Goal: Information Seeking & Learning: Learn about a topic

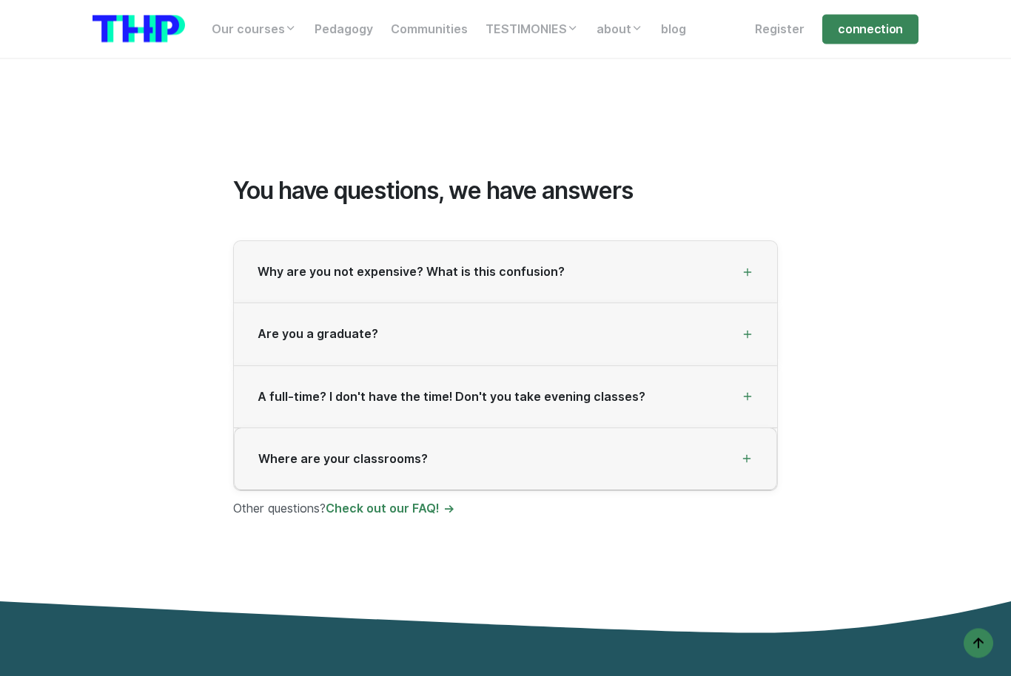
scroll to position [3887, 0]
click at [289, 265] on span "Why are you not expensive? What is this confusion?" at bounding box center [410, 272] width 307 height 14
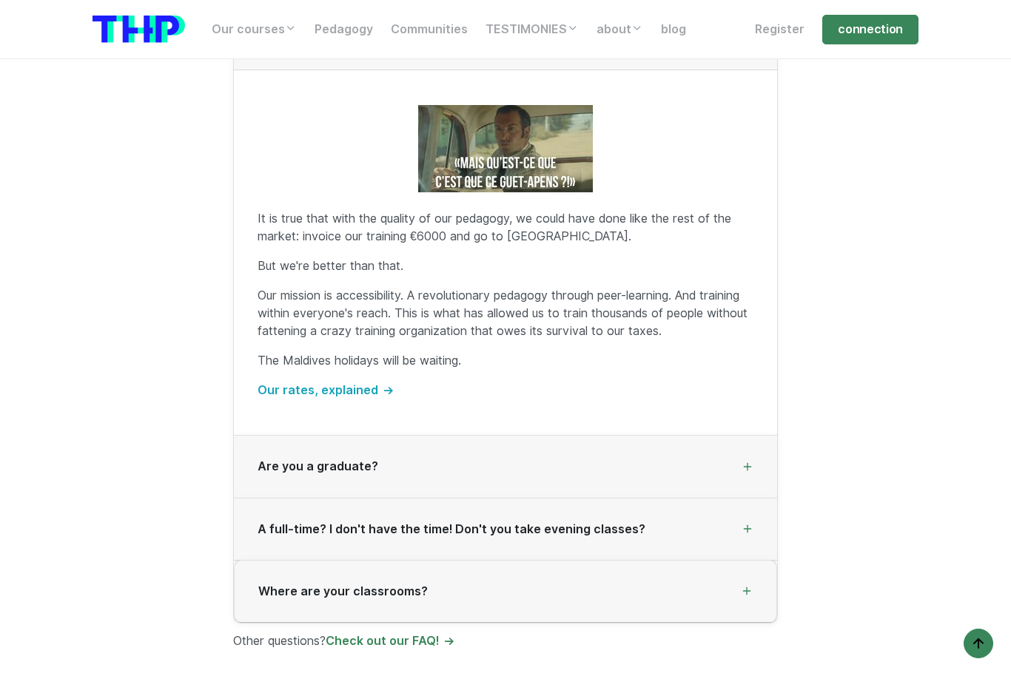
scroll to position [4120, 0]
click at [274, 459] on span "Are you a graduate?" at bounding box center [317, 466] width 121 height 14
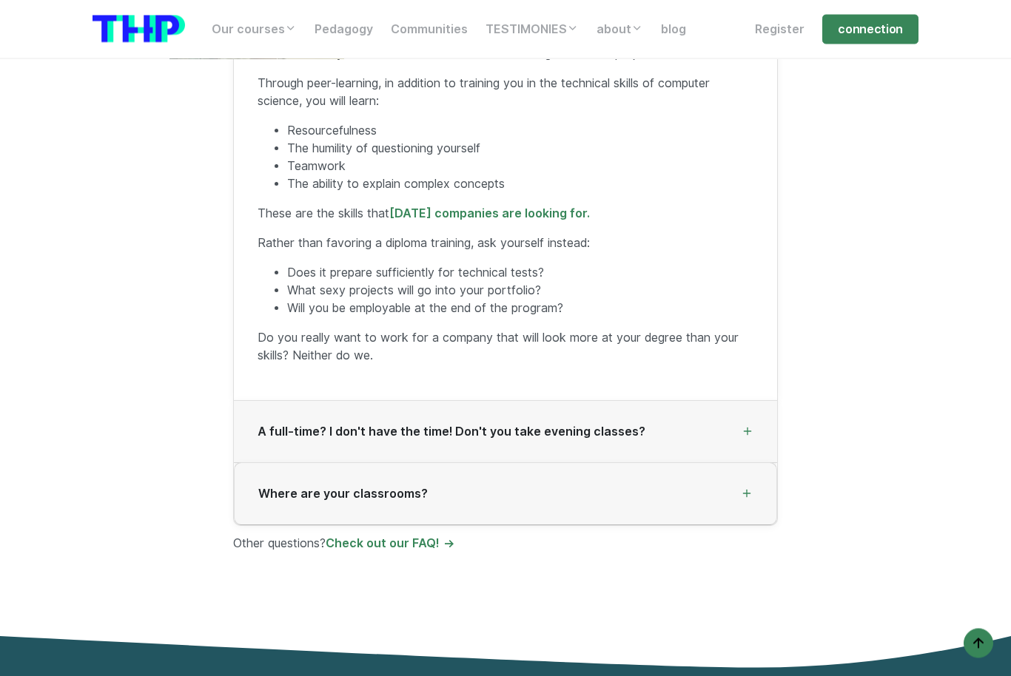
scroll to position [4274, 0]
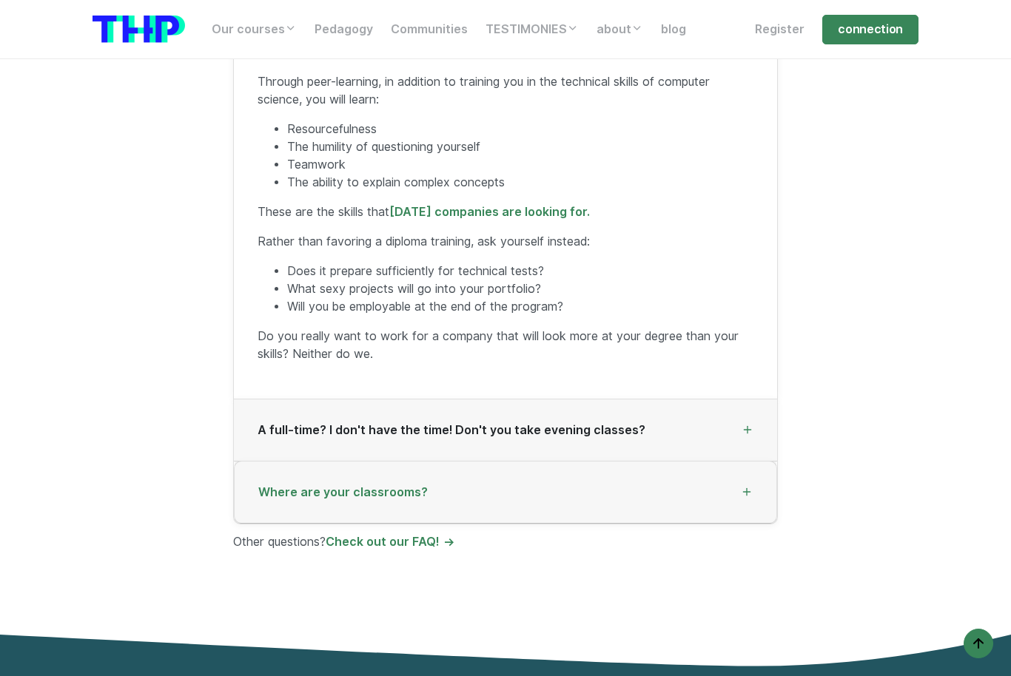
click at [280, 485] on span "Where are your classrooms?" at bounding box center [342, 492] width 169 height 14
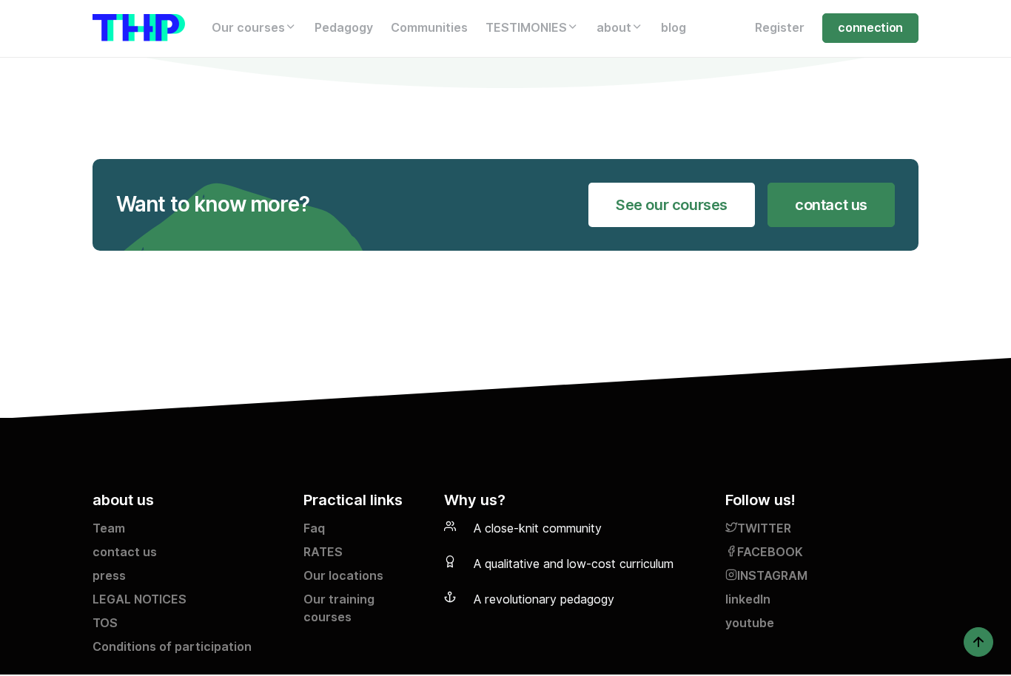
scroll to position [6131, 0]
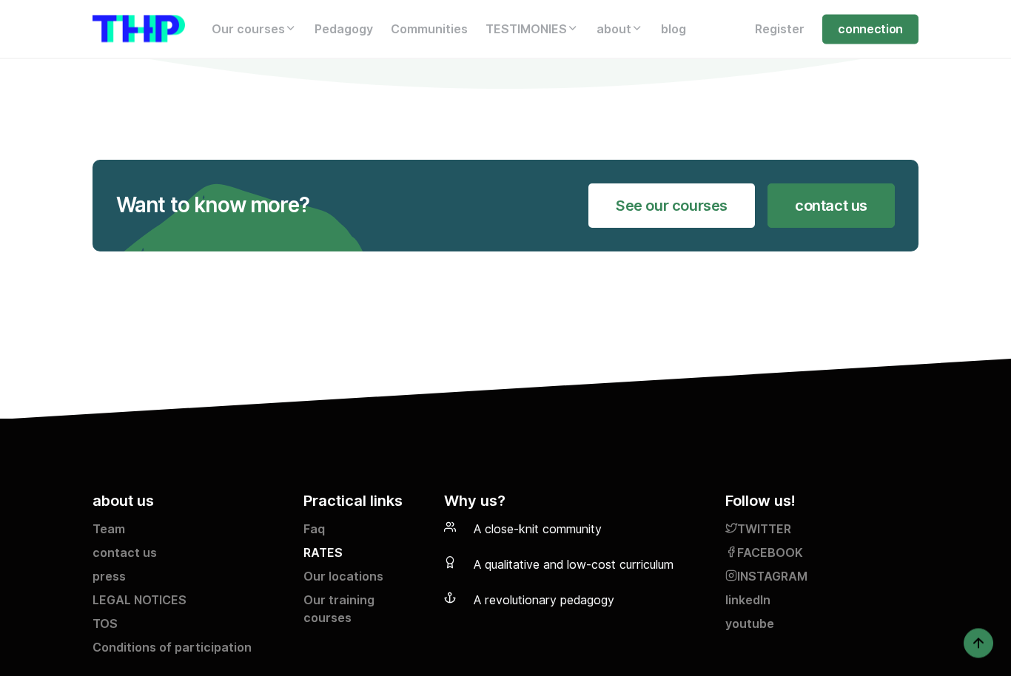
click at [306, 545] on link "RATES" at bounding box center [364, 557] width 123 height 24
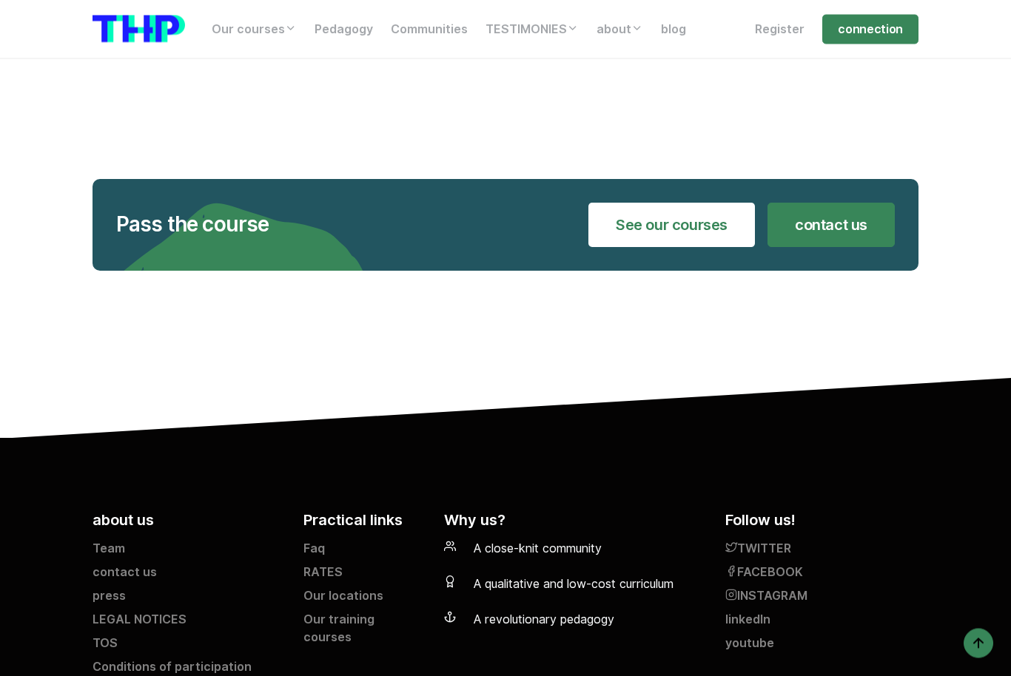
scroll to position [2904, 0]
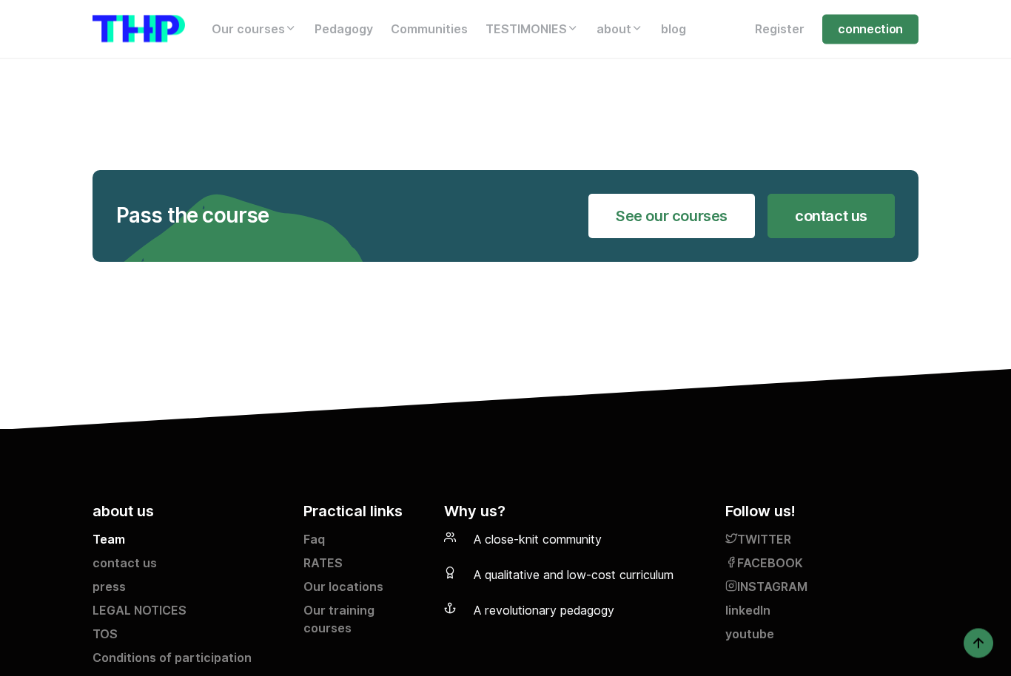
click at [98, 532] on link "Team" at bounding box center [188, 544] width 193 height 24
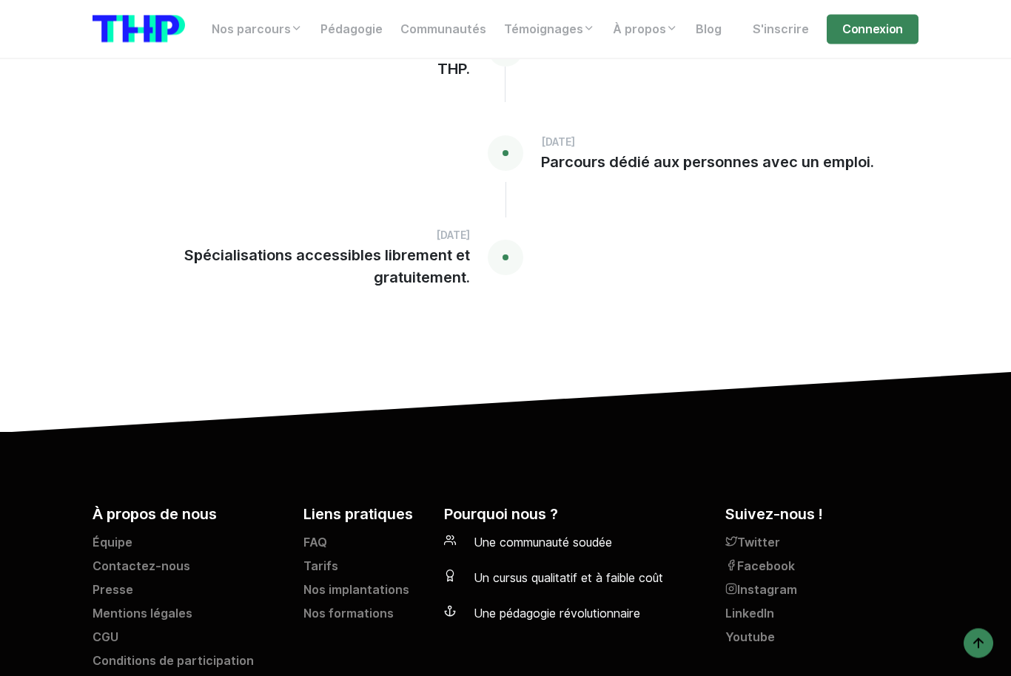
scroll to position [3505, 0]
click at [112, 582] on link "Presse" at bounding box center [188, 594] width 193 height 24
click at [326, 582] on link "Nos implantations" at bounding box center [364, 594] width 123 height 24
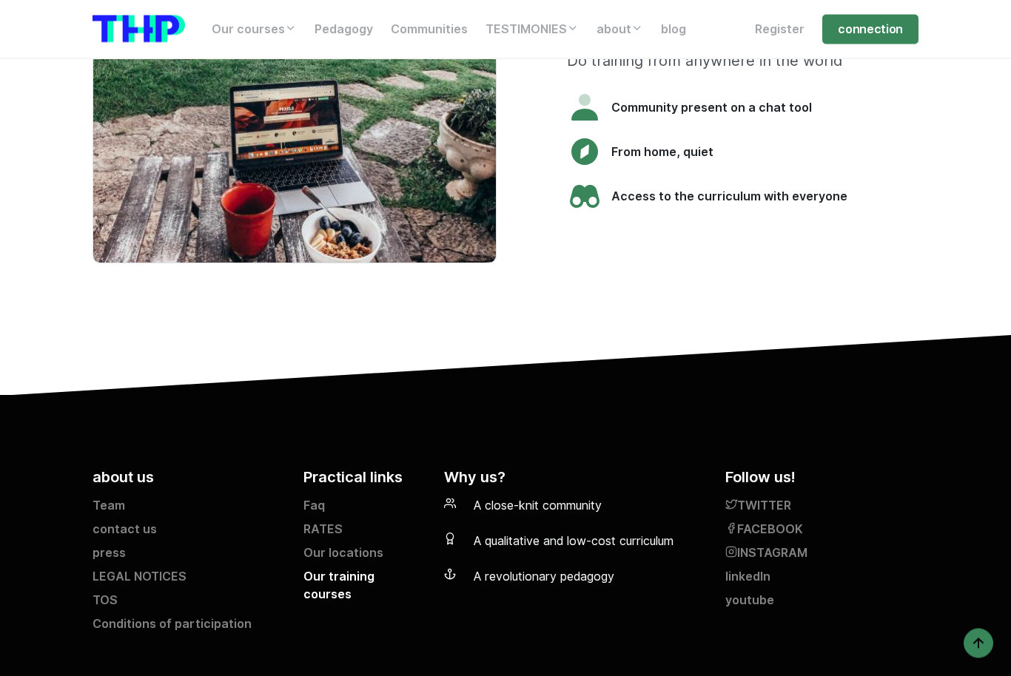
scroll to position [3635, 0]
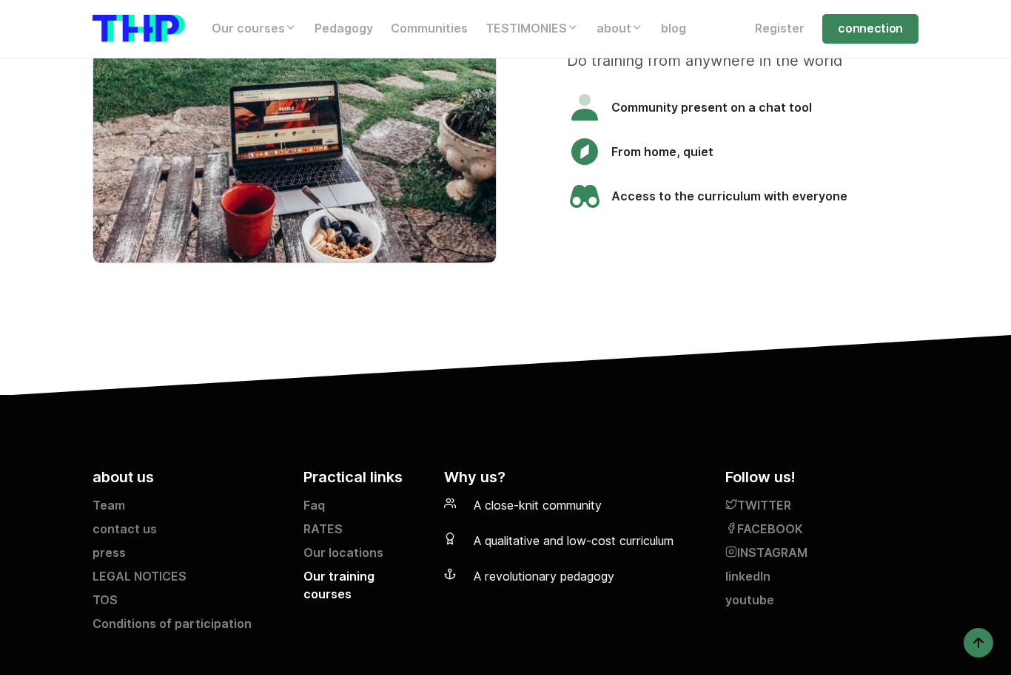
click at [320, 587] on link "Our training courses" at bounding box center [364, 589] width 123 height 41
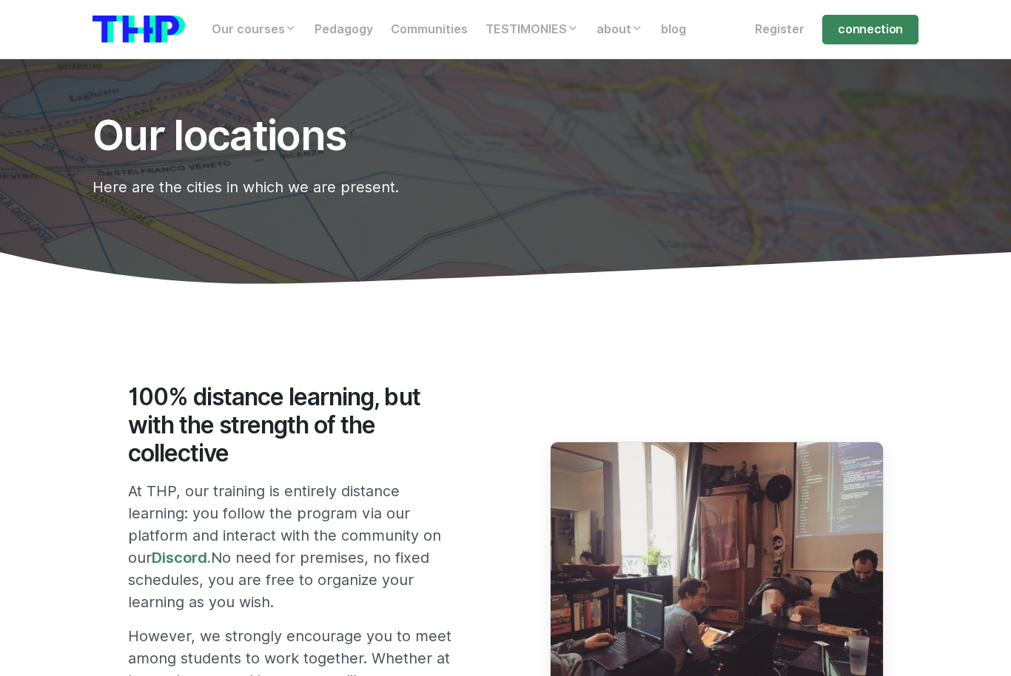
scroll to position [3684, 0]
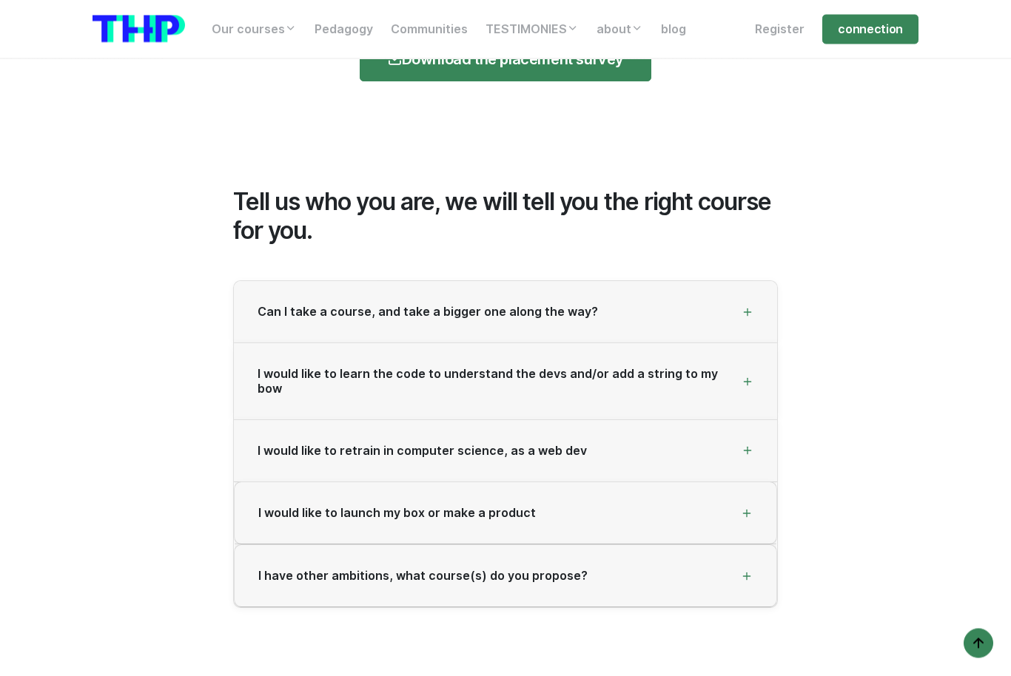
scroll to position [2231, 0]
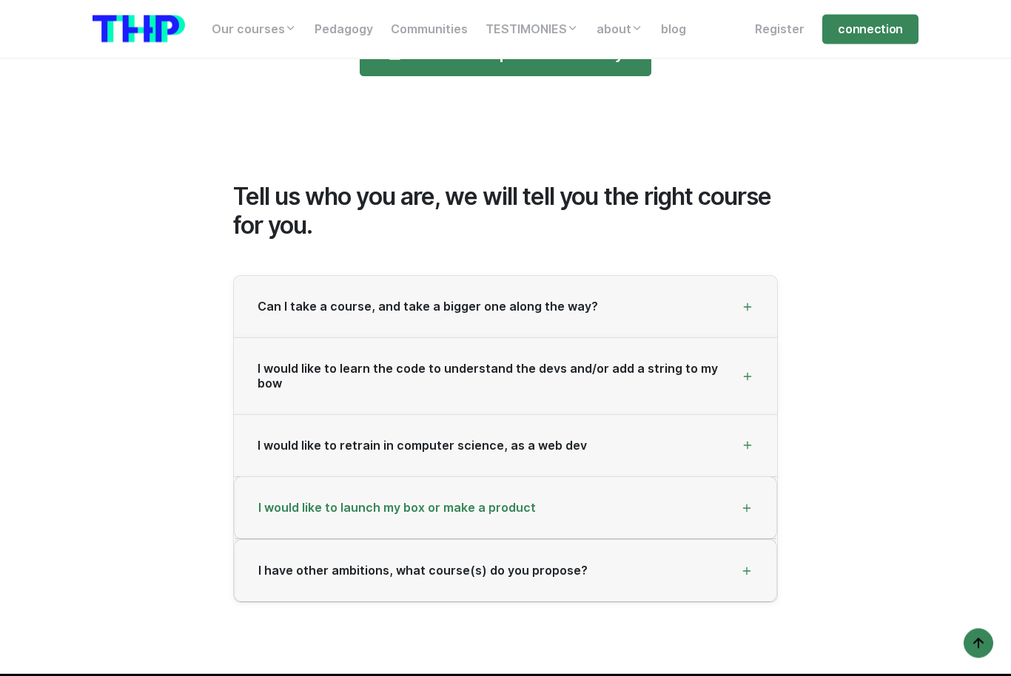
click at [760, 491] on div "I would like to launch my box or make a product" at bounding box center [506, 509] width 542 height 62
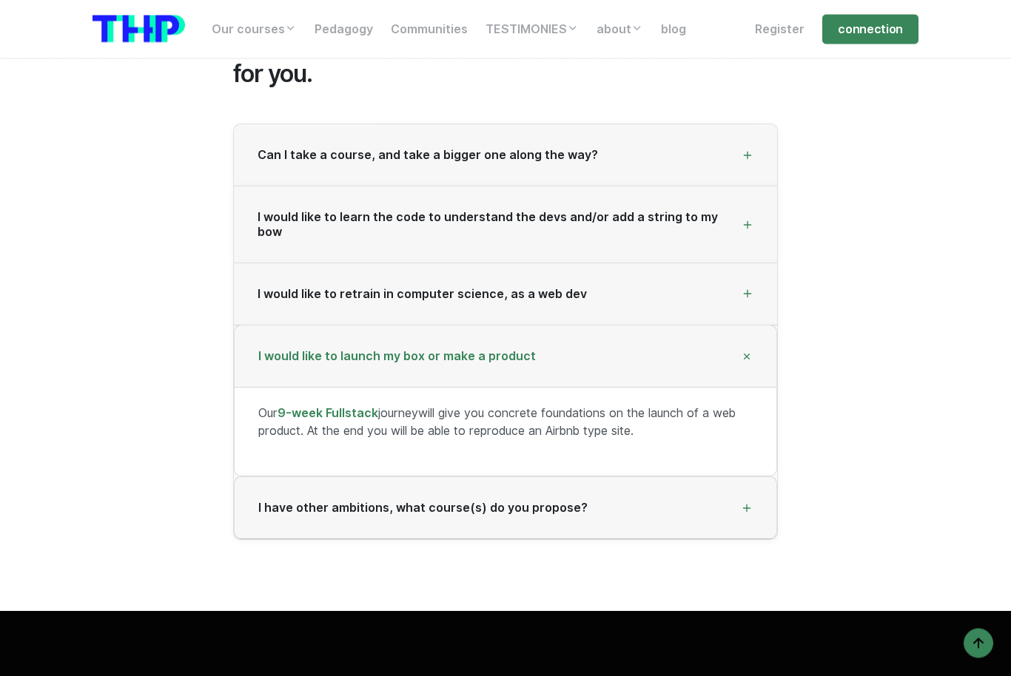
scroll to position [2384, 0]
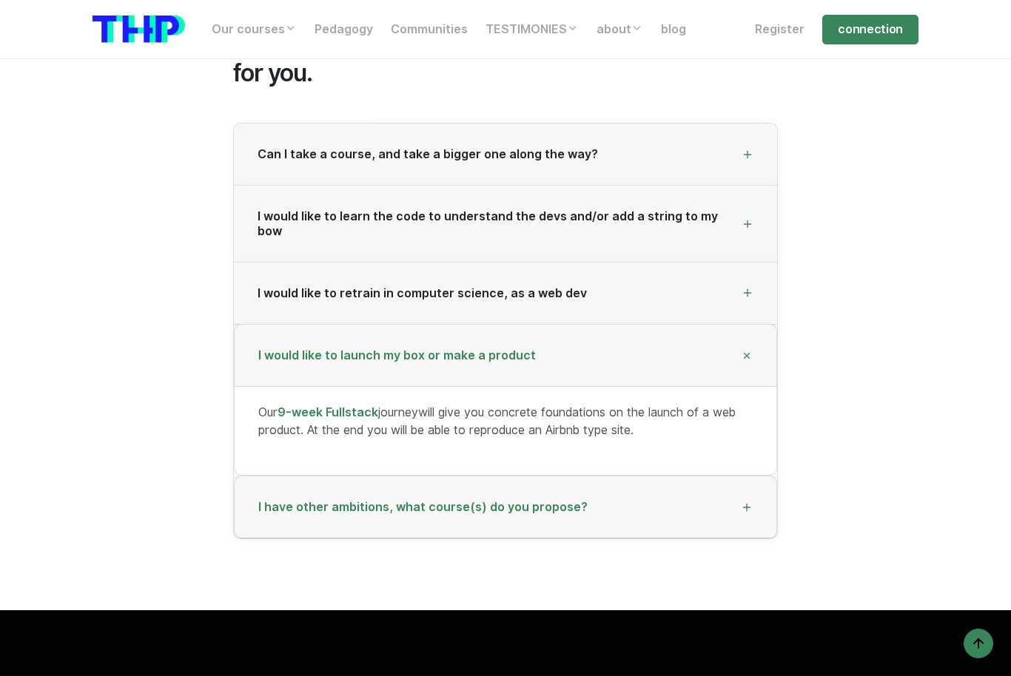
click at [748, 502] on icon at bounding box center [747, 508] width 12 height 12
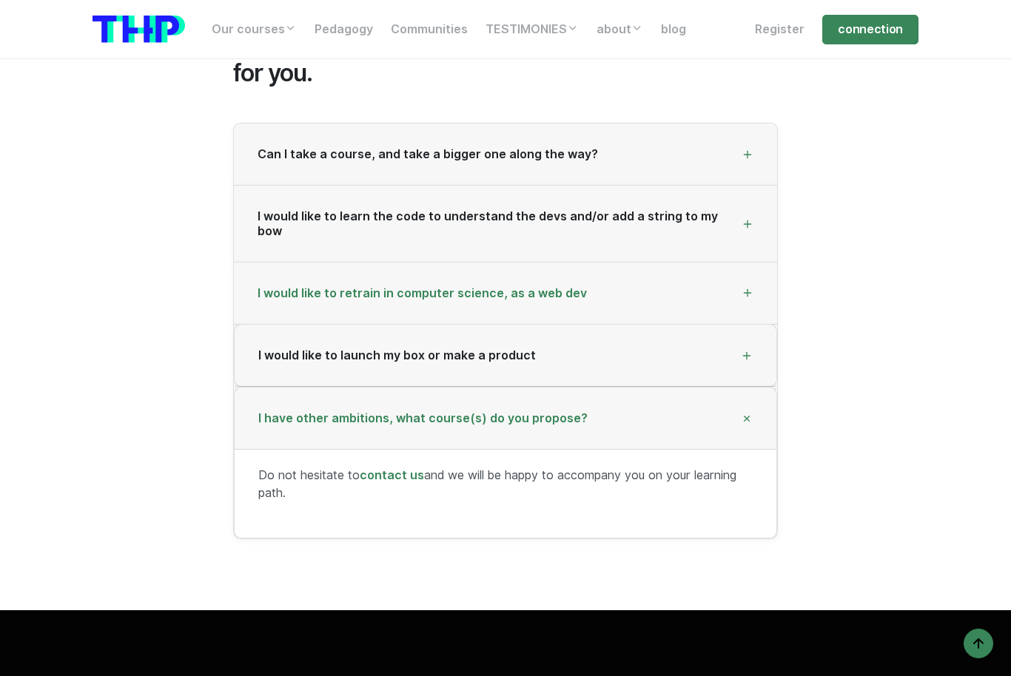
click at [746, 287] on icon at bounding box center [747, 293] width 12 height 12
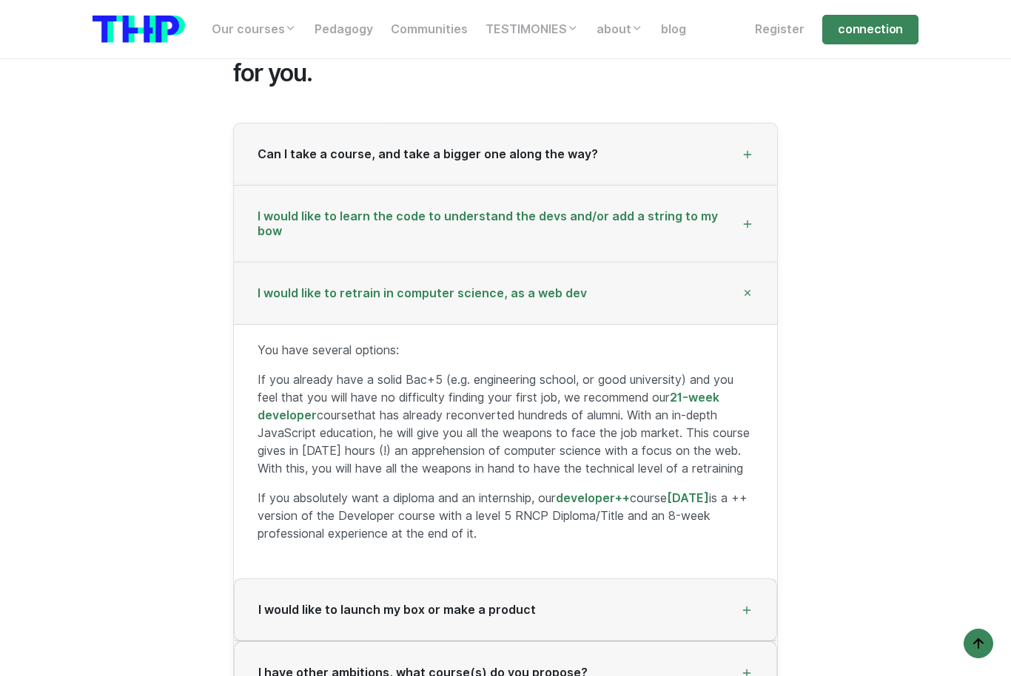
click at [743, 221] on div "I would like to learn the code to understand the devs and/or add a string to my…" at bounding box center [505, 224] width 543 height 76
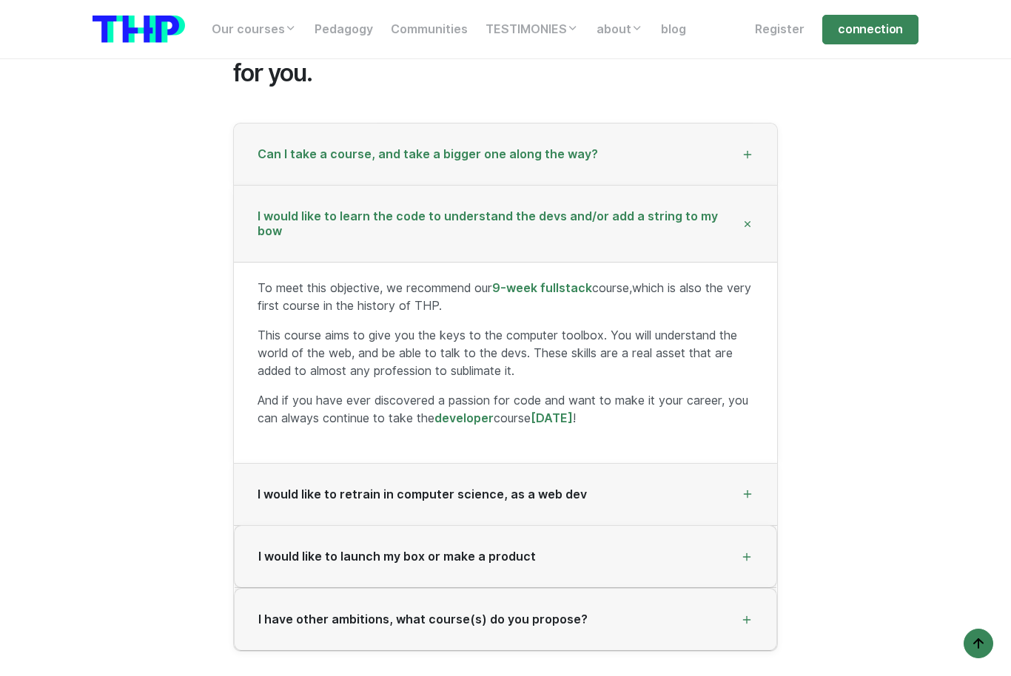
click at [753, 148] on div "Can I take a course, and take a bigger one along the way?" at bounding box center [505, 155] width 543 height 62
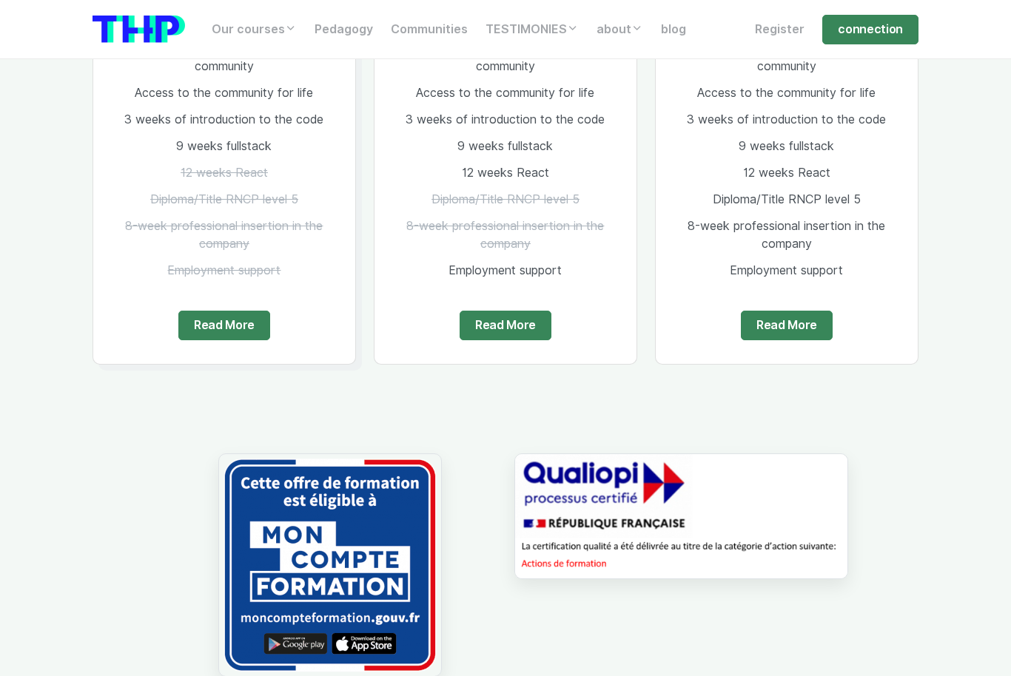
scroll to position [999, 0]
